Goal: Find contact information: Find contact information

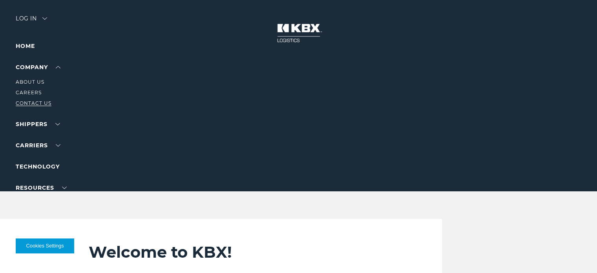
click at [29, 101] on link "Contact Us" at bounding box center [34, 103] width 36 height 6
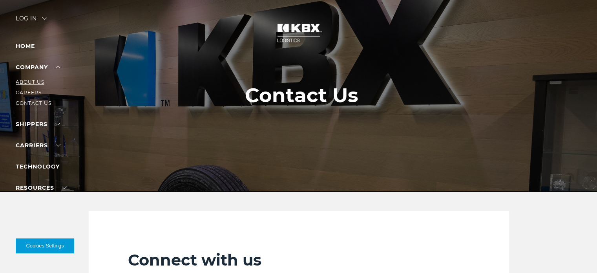
click at [30, 83] on link "About Us" at bounding box center [30, 82] width 29 height 6
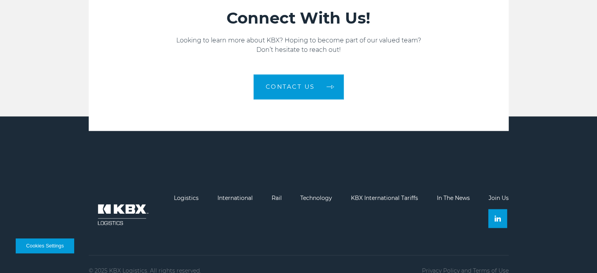
scroll to position [1258, 0]
